Goal: Complete application form

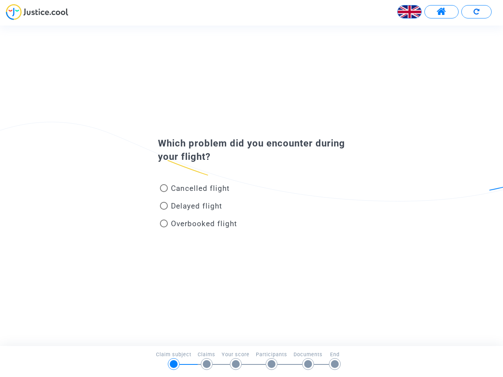
click at [409, 12] on img at bounding box center [410, 12] width 24 height 24
click at [441, 12] on span at bounding box center [441, 12] width 10 height 10
click at [476, 12] on div at bounding box center [251, 15] width 503 height 22
click at [251, 185] on div "Cancelled flight" at bounding box center [238, 190] width 173 height 18
click at [194, 190] on span "Cancelled flight" at bounding box center [200, 188] width 59 height 9
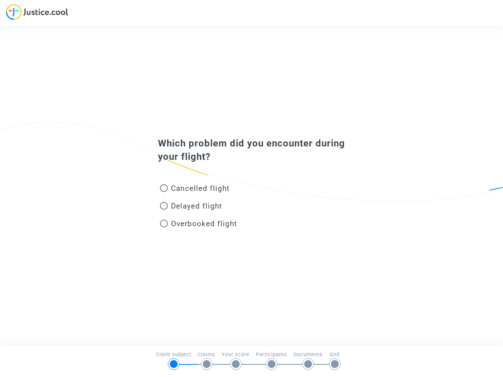
click at [164, 192] on input "Cancelled flight" at bounding box center [163, 192] width 0 height 0
radio input "true"
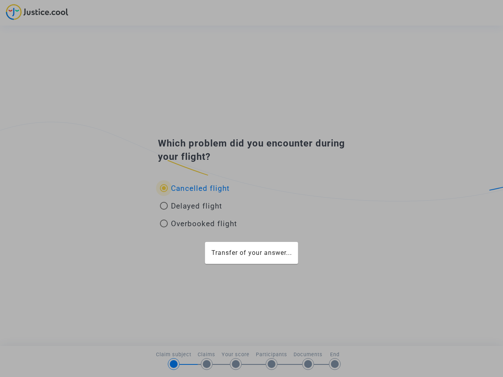
click at [194, 188] on div "Transfer of your answer..." at bounding box center [251, 188] width 503 height 377
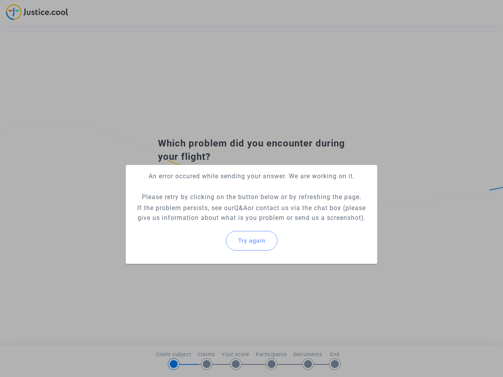
click at [191, 207] on p "If the problem persists, see our Q&A or contact us via the chat box (please giv…" at bounding box center [251, 213] width 239 height 20
click at [191, 206] on p "If the problem persists, see our Q&A or contact us via the chat box (please giv…" at bounding box center [251, 213] width 239 height 20
click at [198, 225] on div "Try again" at bounding box center [251, 241] width 239 height 34
click at [198, 224] on mat-card "An error occured while sending your answer. We are working on it. Please retry …" at bounding box center [251, 214] width 251 height 99
